Goal: Information Seeking & Learning: Check status

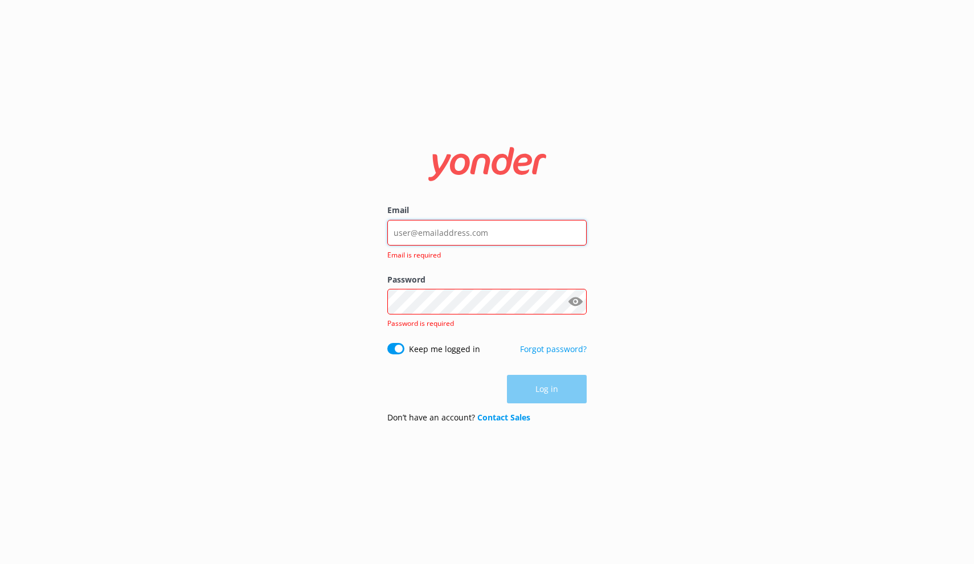
type input "[EMAIL_ADDRESS][DOMAIN_NAME]"
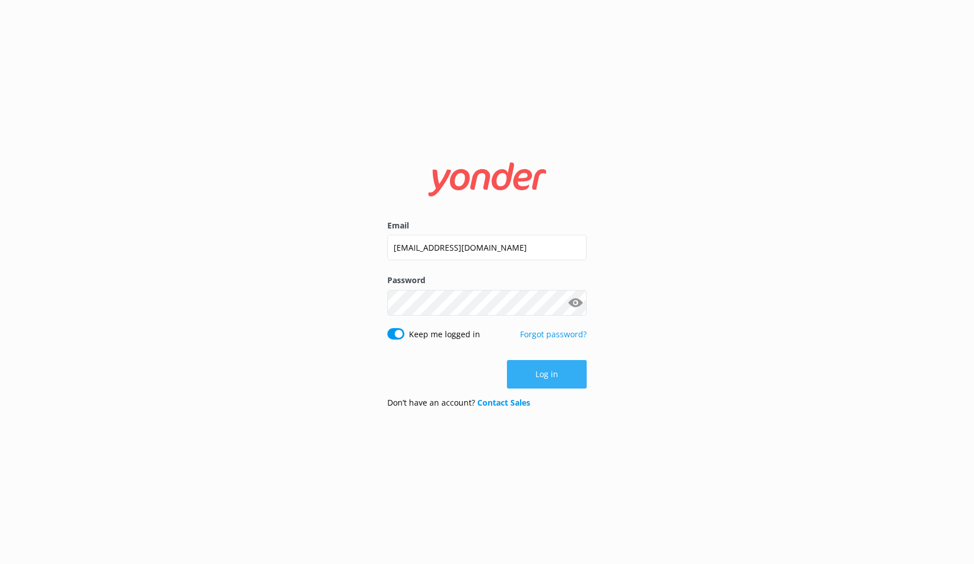
click at [541, 373] on button "Log in" at bounding box center [547, 374] width 80 height 28
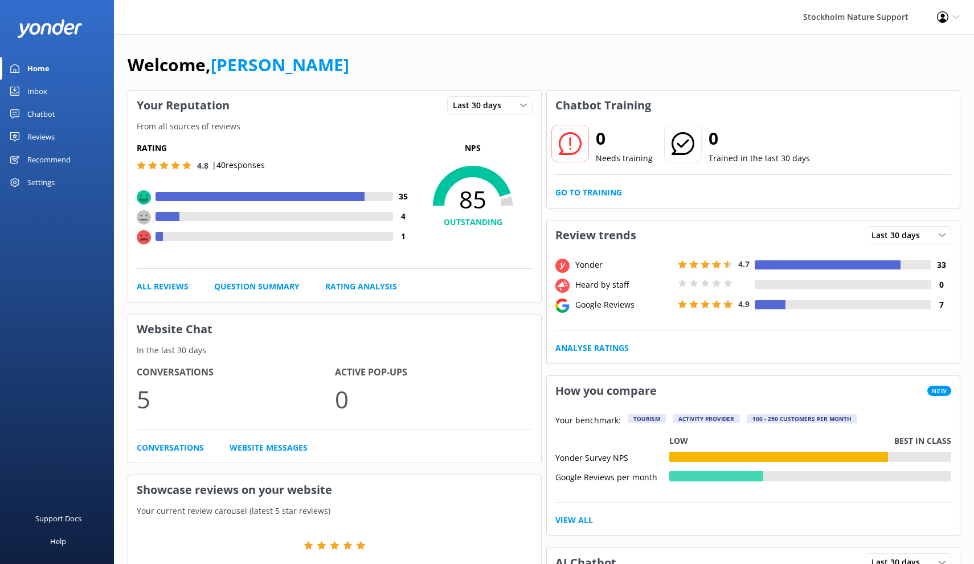
click at [42, 138] on div "Reviews" at bounding box center [40, 136] width 27 height 23
